Goal: Check status: Check status

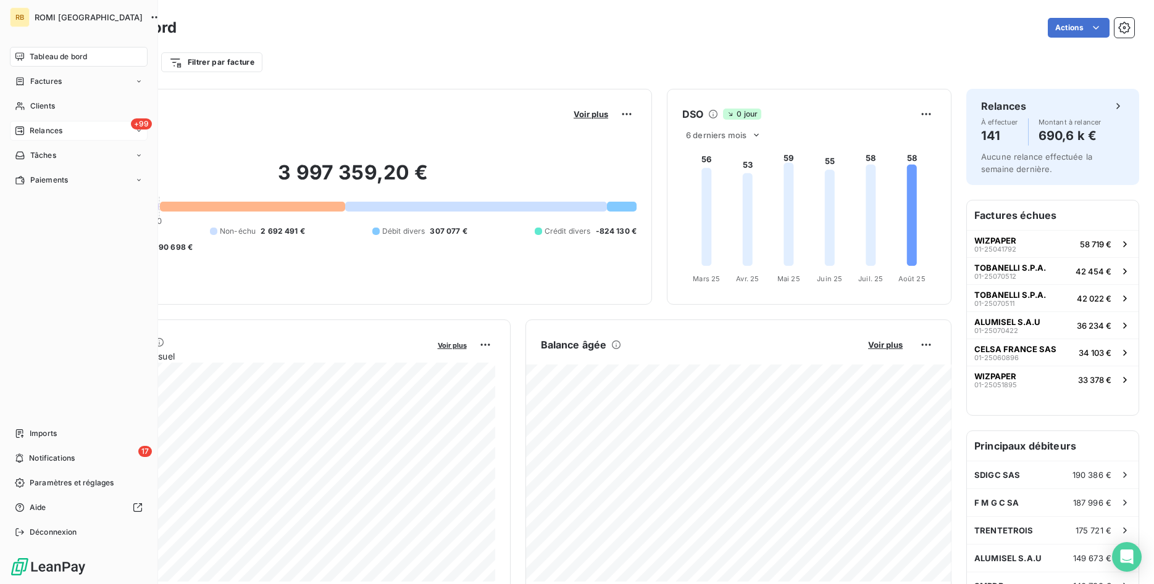
click at [54, 131] on span "Relances" at bounding box center [46, 130] width 33 height 11
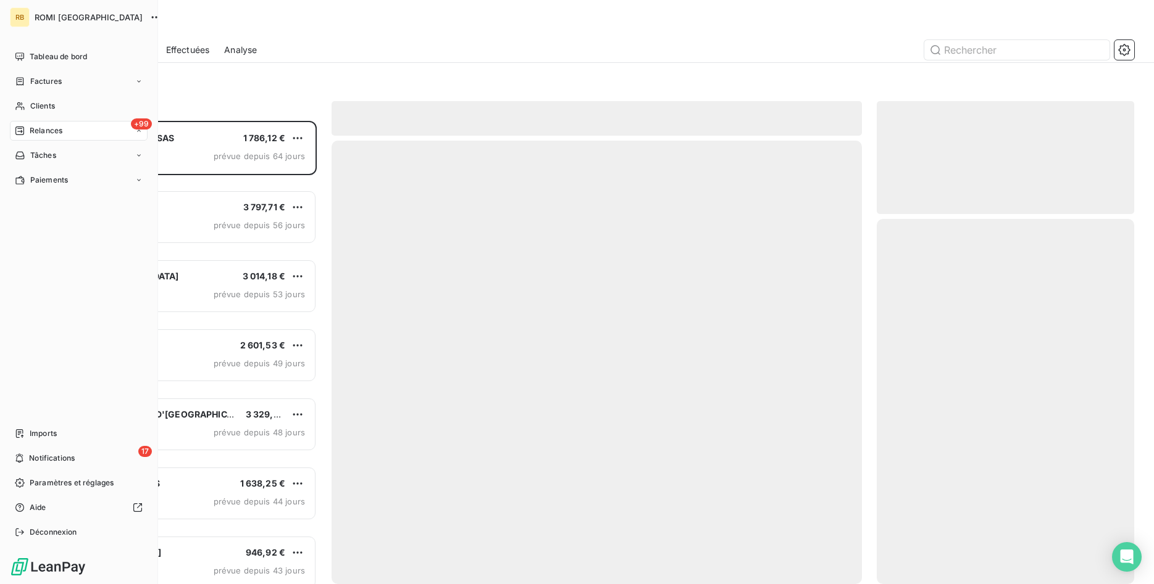
scroll to position [463, 258]
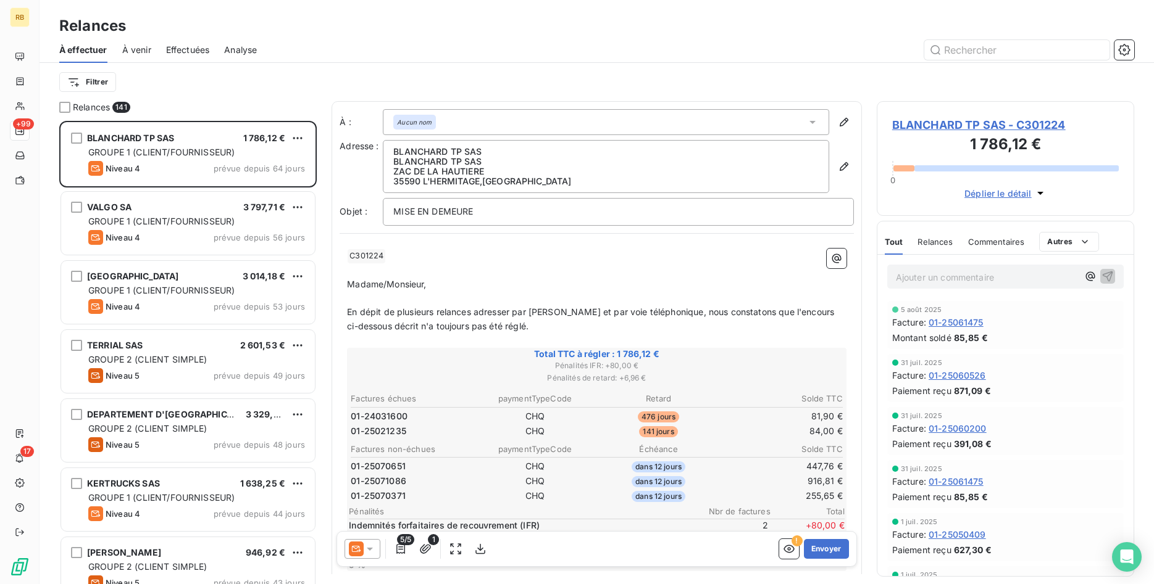
click at [137, 53] on span "À venir" at bounding box center [136, 50] width 29 height 12
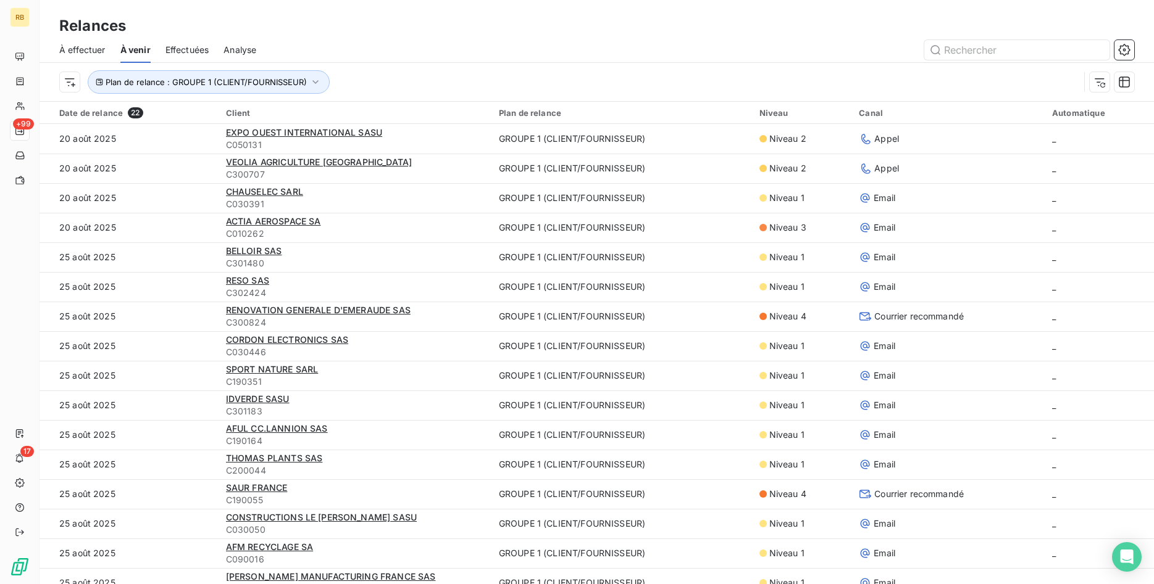
click at [190, 51] on span "Effectuées" at bounding box center [187, 50] width 44 height 12
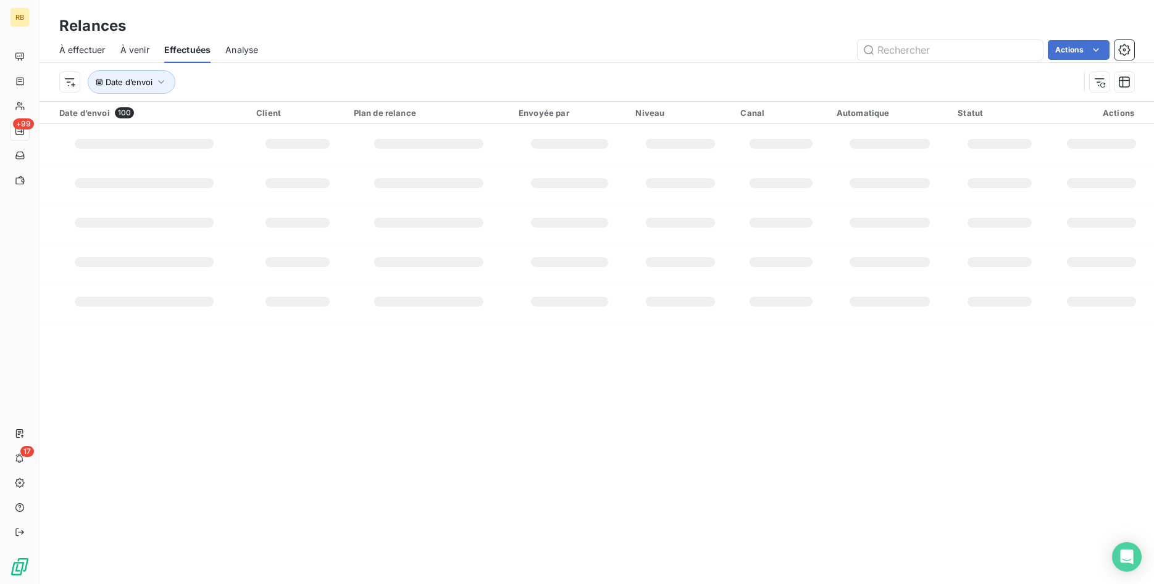
click at [254, 50] on span "Analyse" at bounding box center [241, 50] width 33 height 12
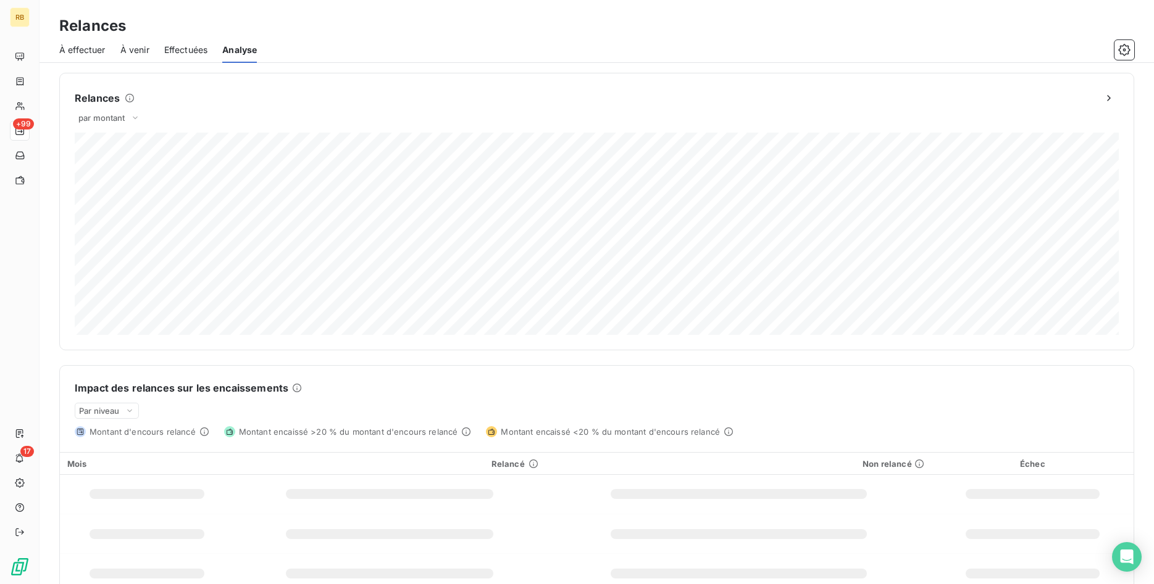
click at [91, 52] on span "À effectuer" at bounding box center [82, 50] width 46 height 12
